Goal: Task Accomplishment & Management: Complete application form

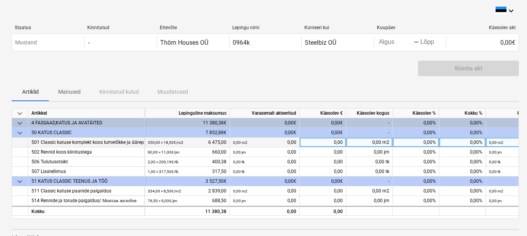
click at [415, 140] on div "0,00%" at bounding box center [416, 142] width 47 height 10
type input "50"
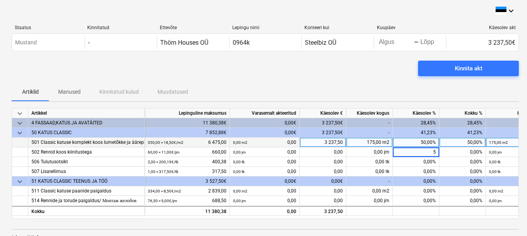
type input "50"
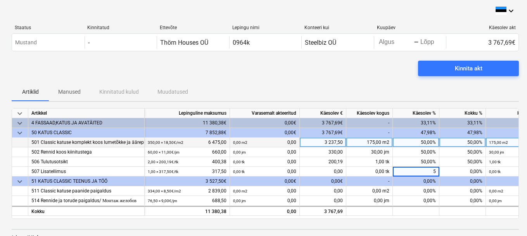
type input "50"
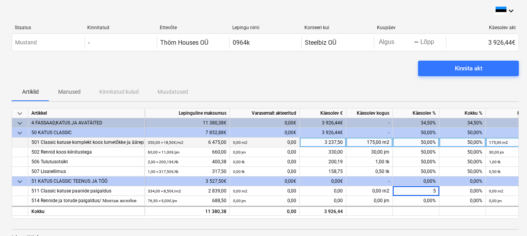
type input "50"
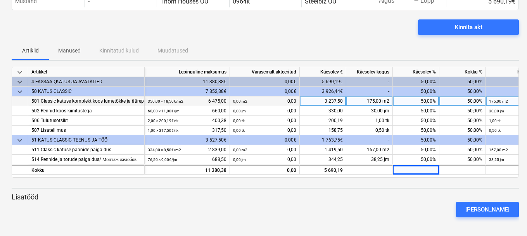
scroll to position [2, 0]
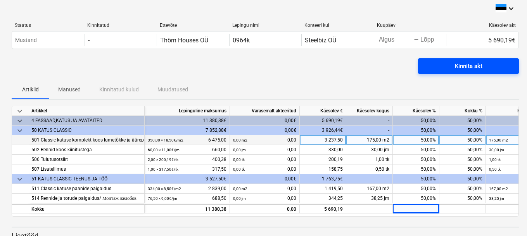
click at [466, 72] on button "Kinnita akt" at bounding box center [468, 66] width 101 height 16
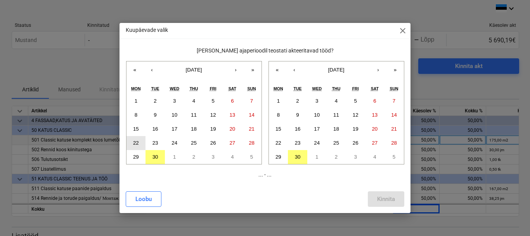
click at [136, 143] on abbr "22" at bounding box center [136, 143] width 6 height 6
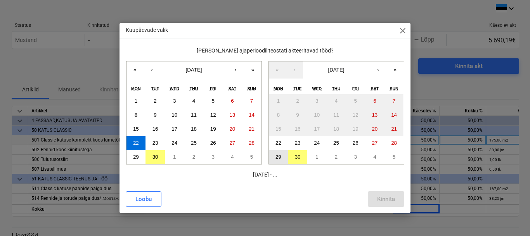
click at [278, 154] on abbr "29" at bounding box center [278, 157] width 6 height 6
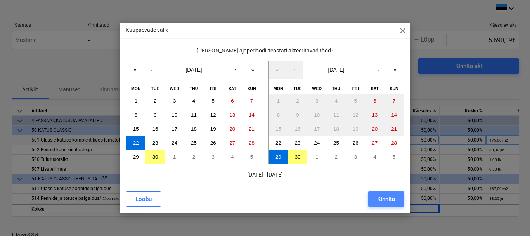
click at [393, 202] on div "Kinnita" at bounding box center [386, 199] width 18 height 10
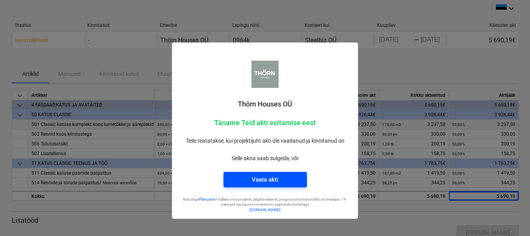
click at [268, 180] on div "Vaata akti" at bounding box center [265, 179] width 26 height 10
